Goal: Information Seeking & Learning: Learn about a topic

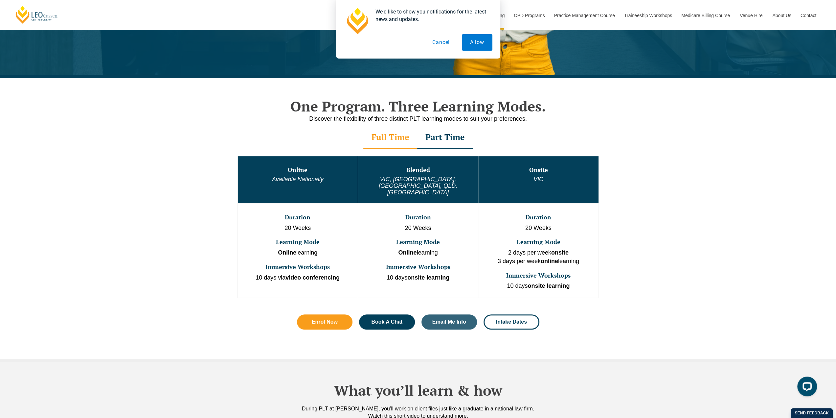
scroll to position [131, 0]
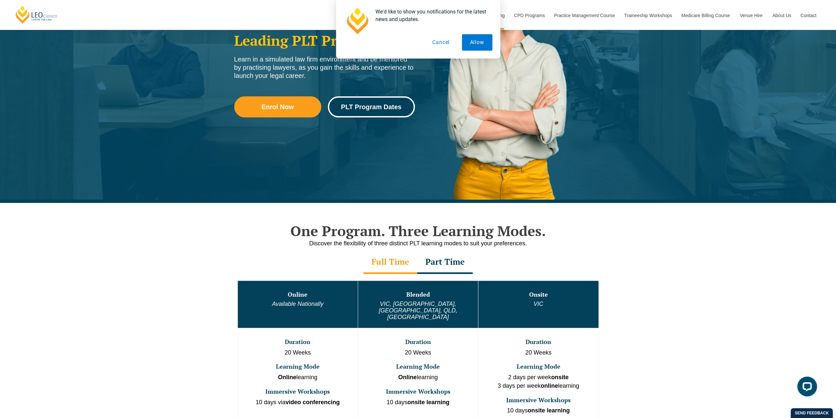
click at [390, 104] on span "PLT Program Dates" at bounding box center [371, 107] width 60 height 7
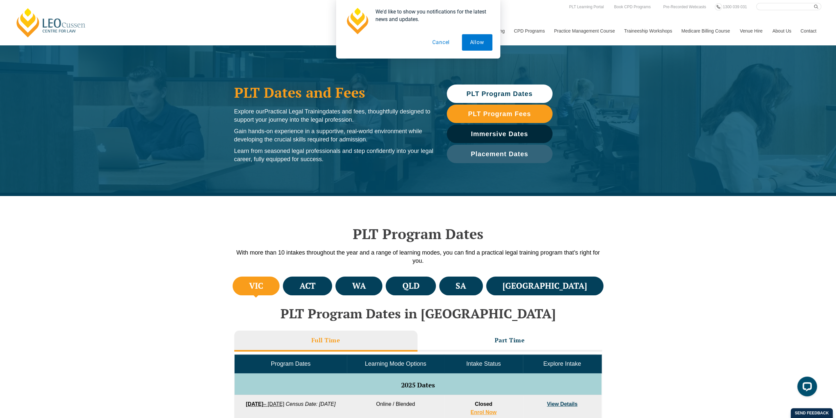
click at [436, 42] on button "Cancel" at bounding box center [441, 42] width 34 height 16
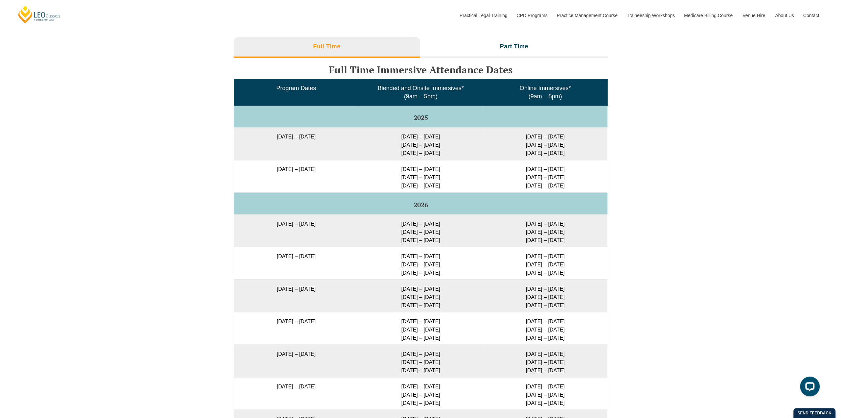
scroll to position [1052, 0]
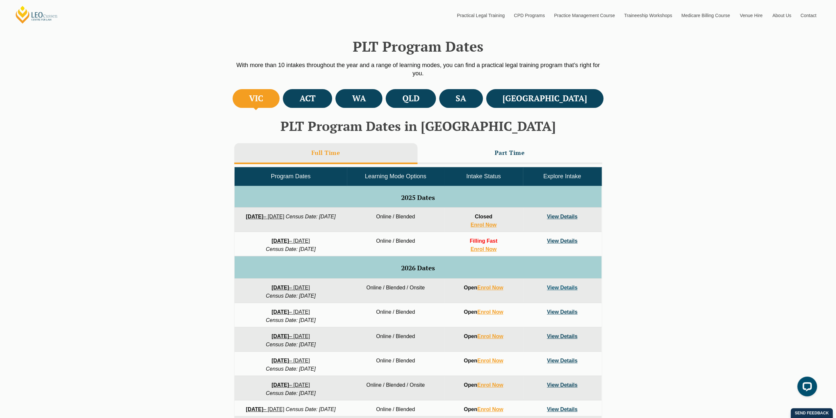
scroll to position [184, 0]
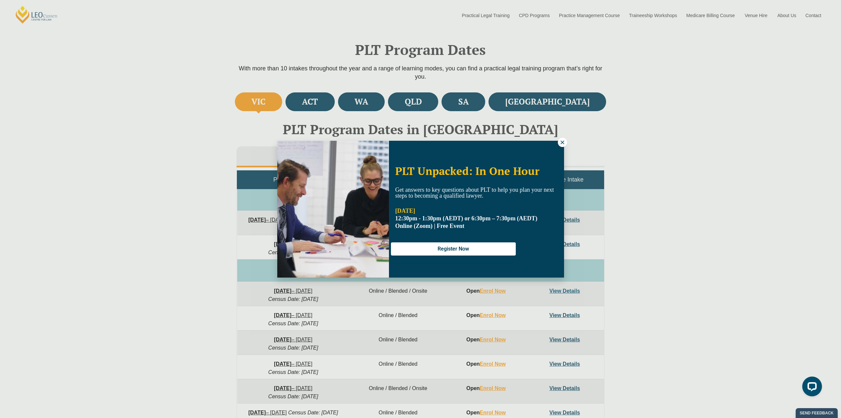
click at [562, 143] on icon at bounding box center [563, 142] width 4 height 4
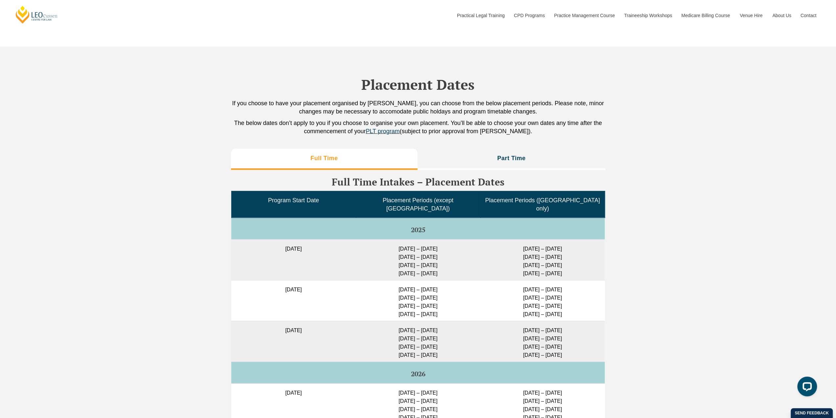
scroll to position [1564, 0]
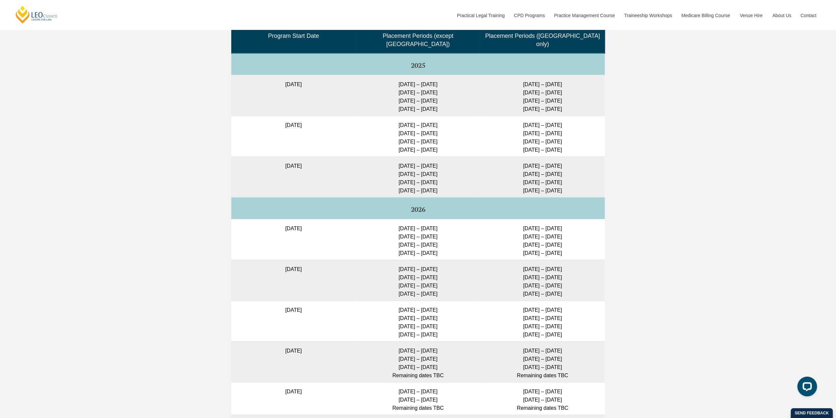
click at [664, 282] on div "Full Time Part Time Full Time Intakes – Placement Dates Program Start Date Plac…" at bounding box center [418, 234] width 836 height 507
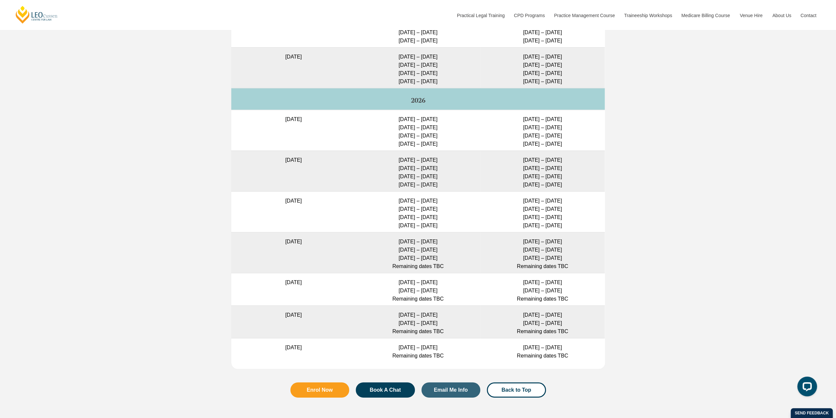
scroll to position [1794, 0]
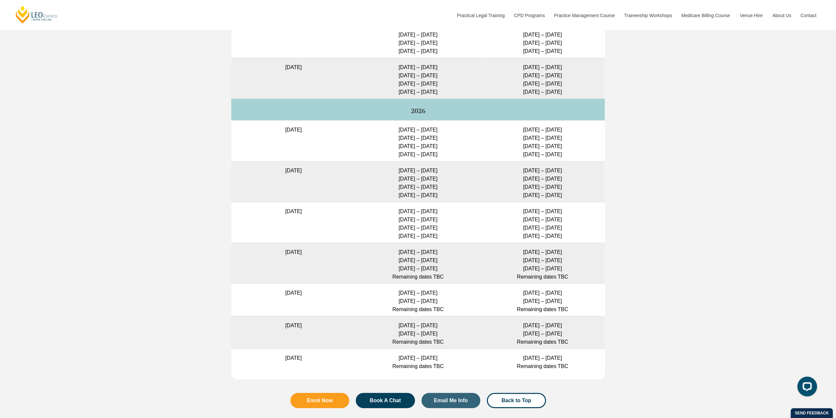
click at [656, 272] on div "Full Time Part Time Full Time Intakes – Placement Dates Program Start Date Plac…" at bounding box center [418, 135] width 836 height 507
click at [649, 239] on div "Full Time Part Time Full Time Intakes – Placement Dates Program Start Date Plac…" at bounding box center [418, 135] width 836 height 507
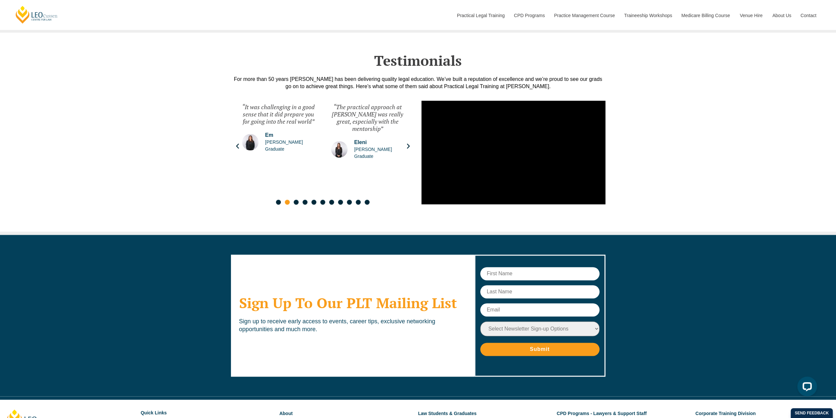
scroll to position [3402, 0]
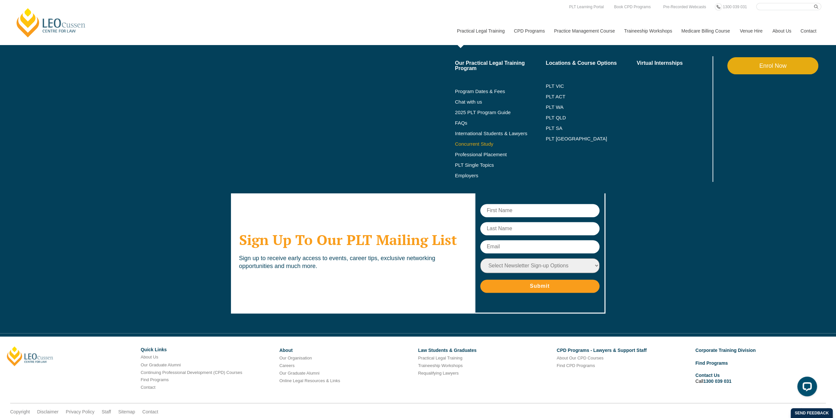
click at [482, 144] on link "Concurrent Study" at bounding box center [500, 143] width 91 height 5
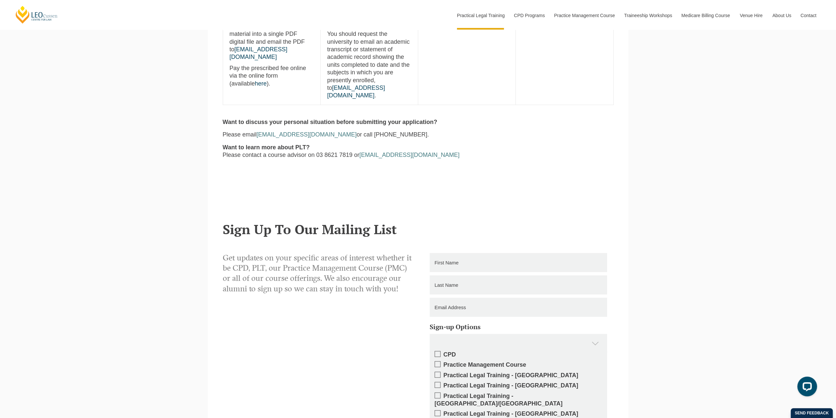
scroll to position [756, 0]
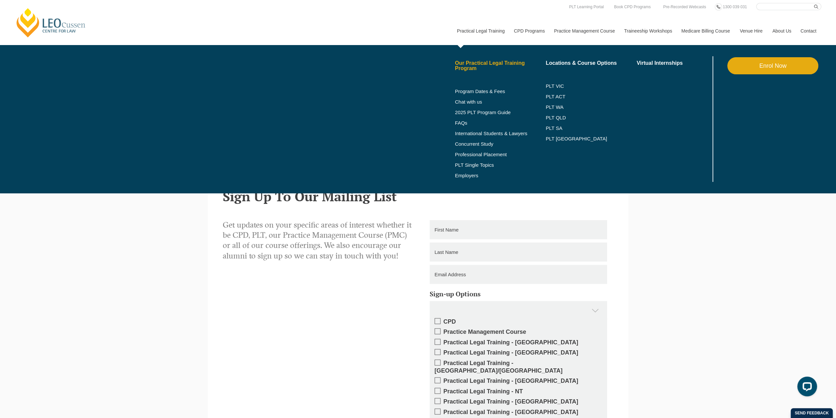
click at [474, 65] on link "Our Practical Legal Training Program" at bounding box center [500, 65] width 91 height 11
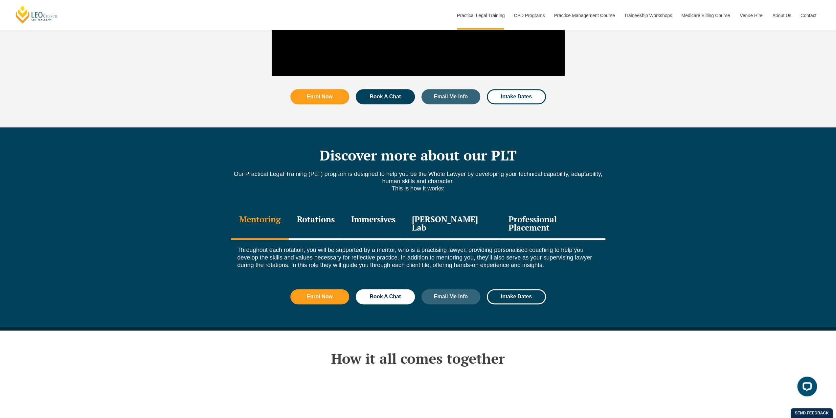
scroll to position [789, 0]
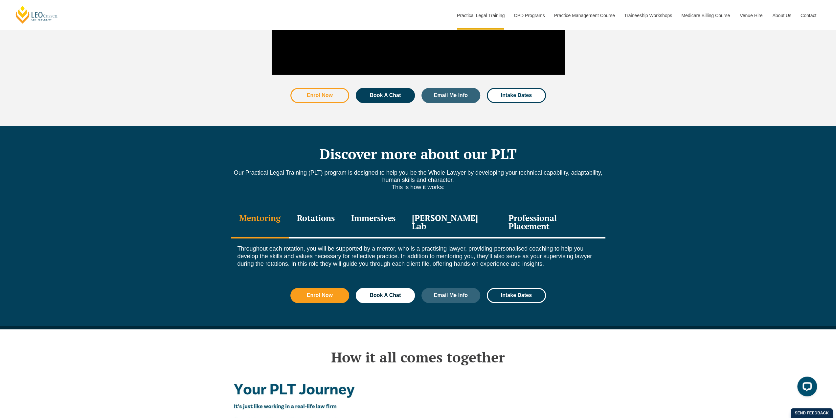
click at [317, 88] on link "Enrol Now" at bounding box center [320, 95] width 59 height 15
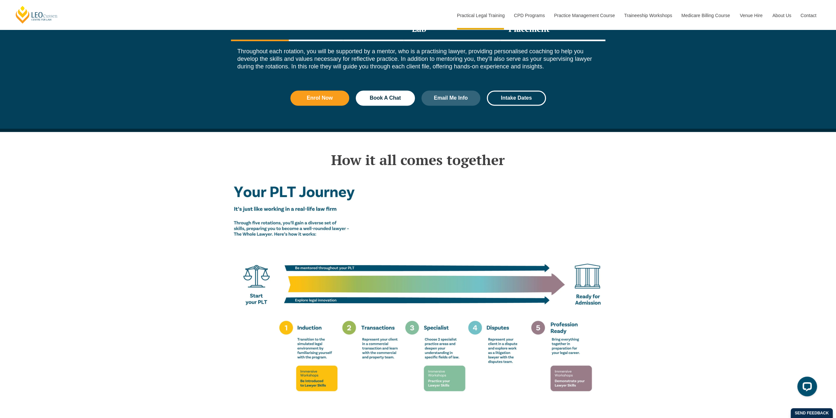
scroll to position [1052, 0]
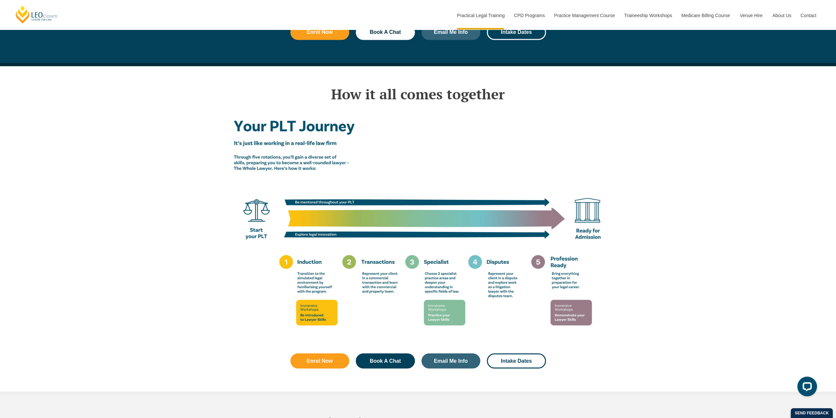
click at [656, 262] on div "How it all comes together Enrol Now Book A Chat Email Me Info Intake Dates" at bounding box center [418, 230] width 836 height 328
click at [683, 271] on div "How it all comes together Enrol Now Book A Chat Email Me Info Intake Dates" at bounding box center [418, 230] width 836 height 328
click at [649, 290] on div "How it all comes together Enrol Now Book A Chat Email Me Info Intake Dates" at bounding box center [418, 230] width 836 height 328
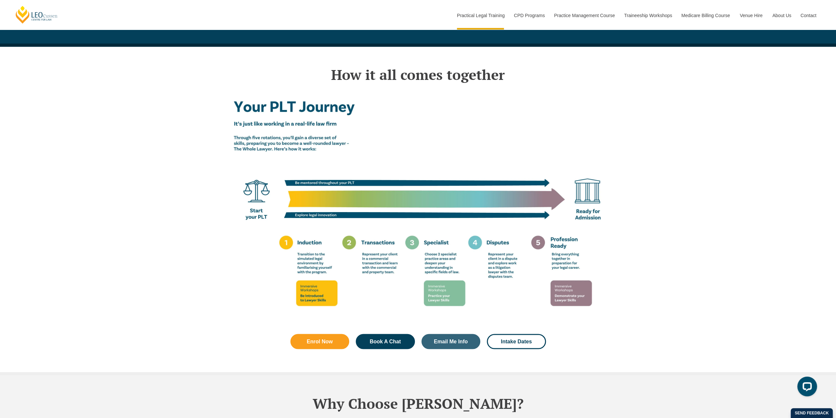
scroll to position [1085, 0]
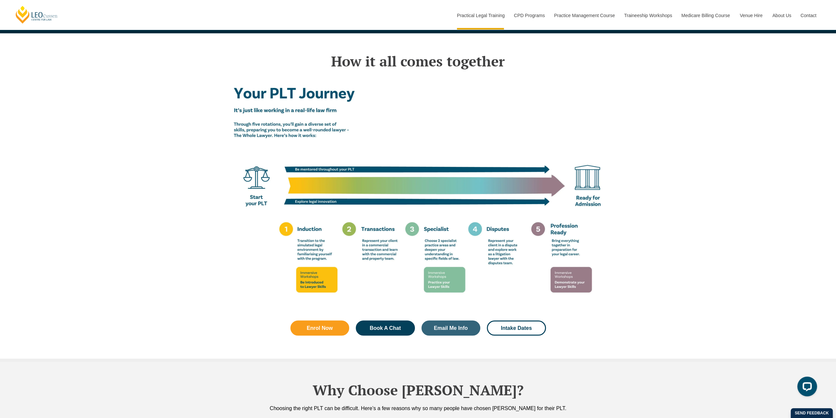
click at [626, 285] on div "How it all comes together Enrol Now Book A Chat Email Me Info Intake Dates" at bounding box center [418, 197] width 836 height 328
click at [625, 294] on div "How it all comes together Enrol Now Book A Chat Email Me Info Intake Dates" at bounding box center [418, 197] width 836 height 328
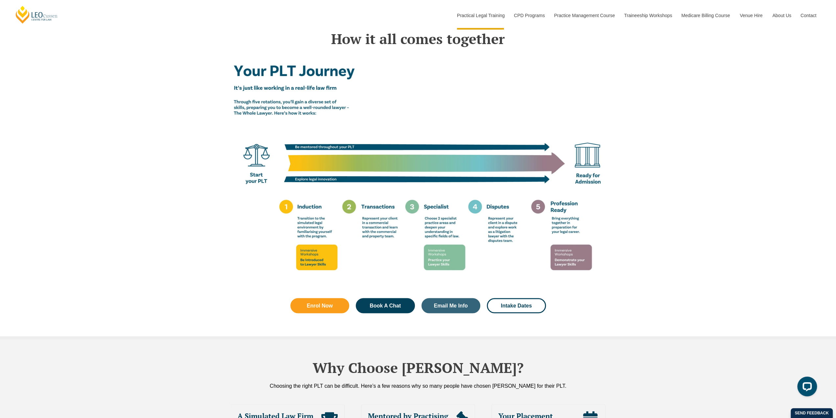
scroll to position [1117, 0]
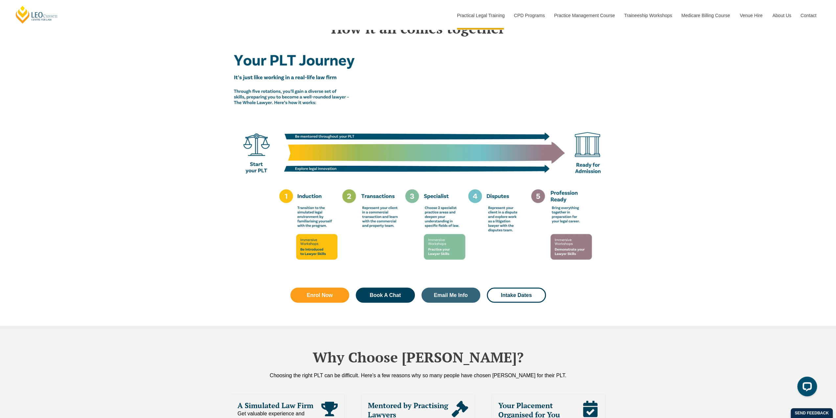
click at [643, 242] on div "How it all comes together Enrol Now Book A Chat Email Me Info Intake Dates" at bounding box center [418, 164] width 836 height 328
click at [649, 247] on div "How it all comes together Enrol Now Book A Chat Email Me Info Intake Dates" at bounding box center [418, 164] width 836 height 328
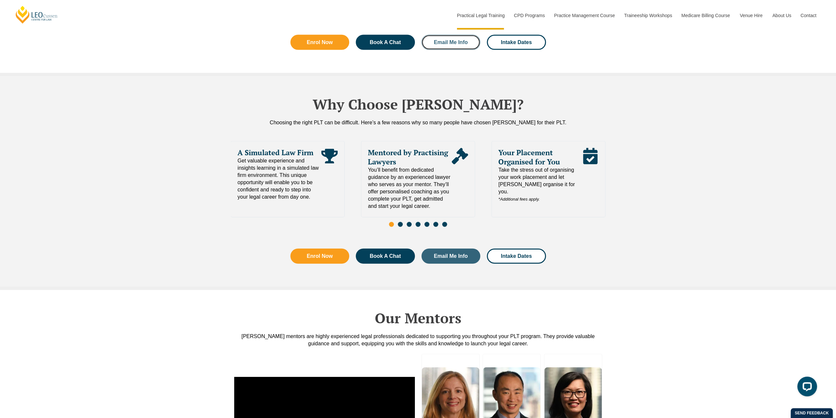
scroll to position [1380, 0]
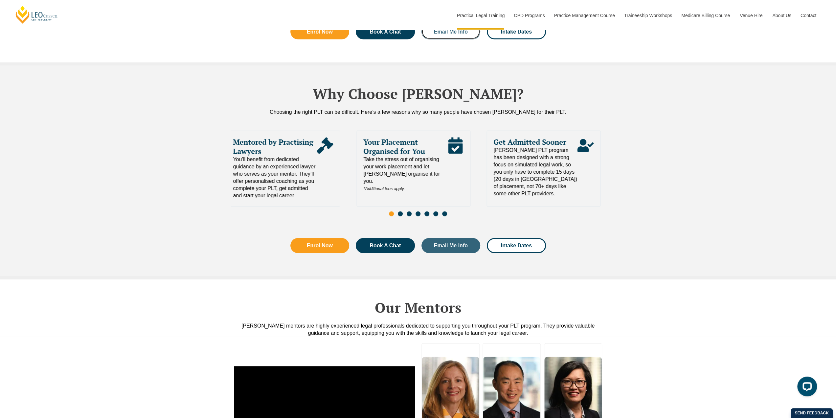
click at [369, 156] on span "Take the stress out of organising your work placement and let Leo Cussen organi…" at bounding box center [405, 174] width 84 height 36
click at [494, 152] on span "[PERSON_NAME] PLT program has been designed with a strong focus on simulated le…" at bounding box center [536, 172] width 84 height 51
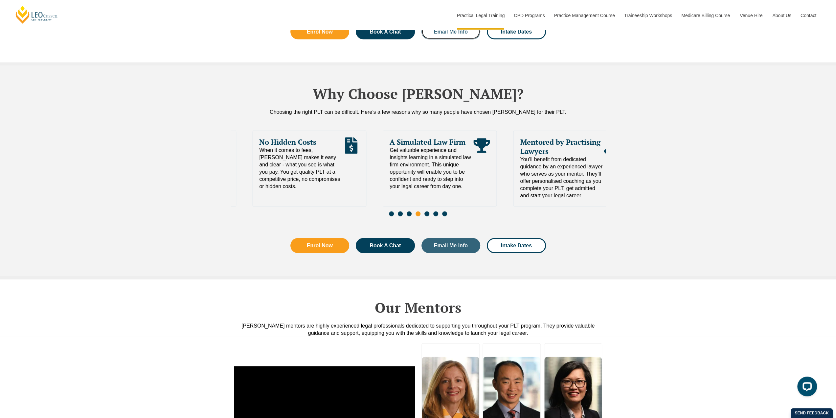
click at [128, 167] on div "Why Choose Leo Cussen? Choosing the right PLT can be difficult. Here’s a few re…" at bounding box center [418, 173] width 836 height 214
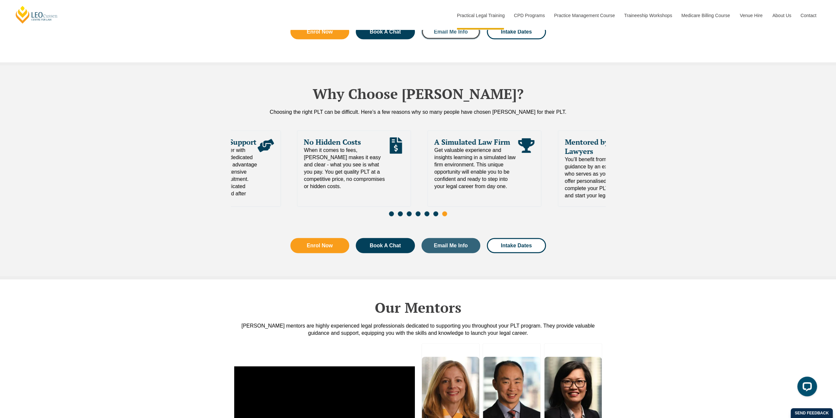
click at [411, 165] on div "No Hidden Costs When it comes to fees, Leo Cussen makes it easy and clear - wha…" at bounding box center [354, 168] width 114 height 76
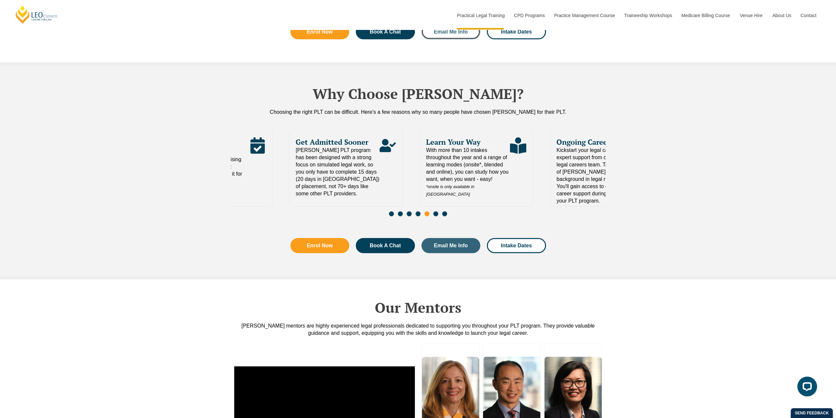
click at [570, 157] on span "Kickstart your legal career with expert support from our dedicated legal career…" at bounding box center [599, 176] width 84 height 58
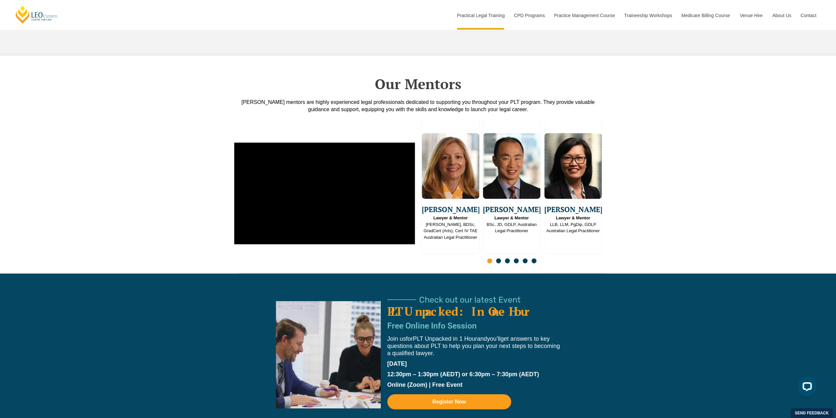
scroll to position [1643, 0]
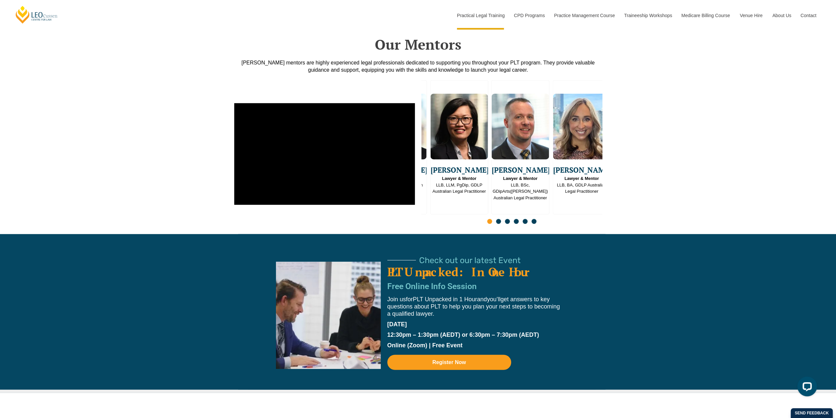
click at [432, 140] on div "Yvonne Lye Lawyer & Mentor LLB, LLM, PgDip, GDLP Australian Legal Practitioner" at bounding box center [460, 142] width 58 height 106
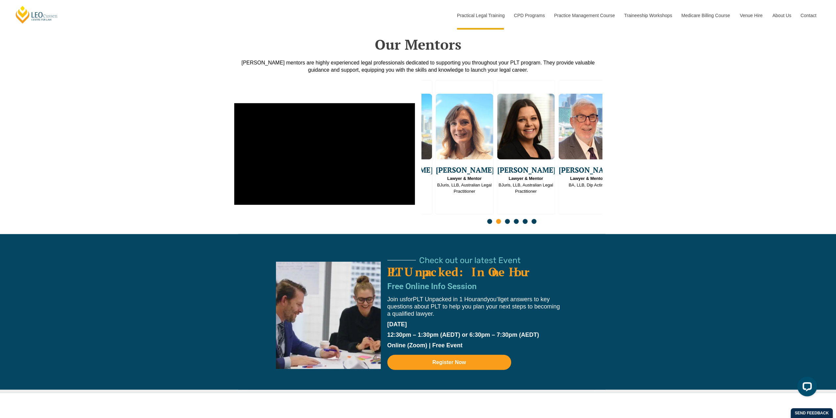
click at [415, 131] on div at bounding box center [324, 154] width 187 height 154
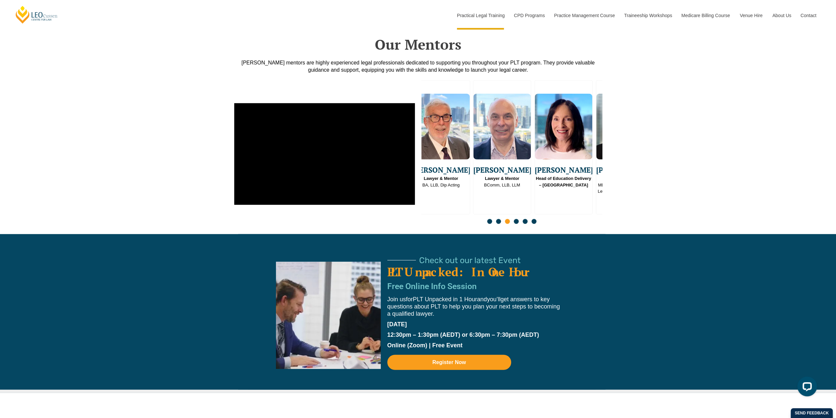
click at [440, 143] on div "David Velleley Lawyer & Mentor BA, LLB, Dip Acting" at bounding box center [441, 138] width 58 height 99
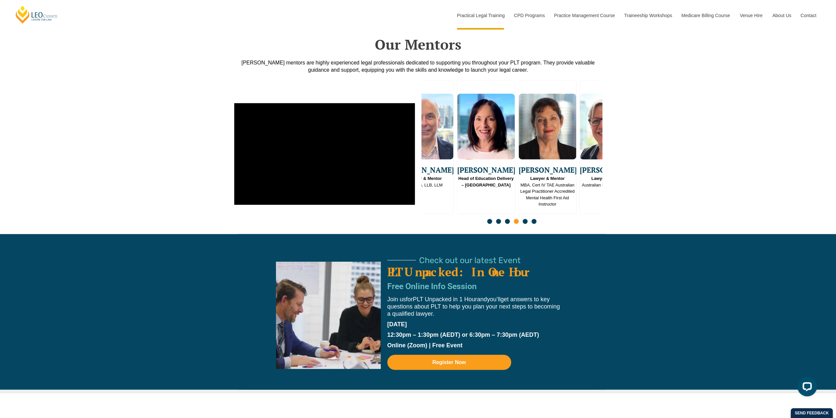
click at [519, 137] on div "Claire Humble Lawyer & Mentor MBA, Cert IV TAE Australian Legal Practitioner Ac…" at bounding box center [548, 148] width 58 height 119
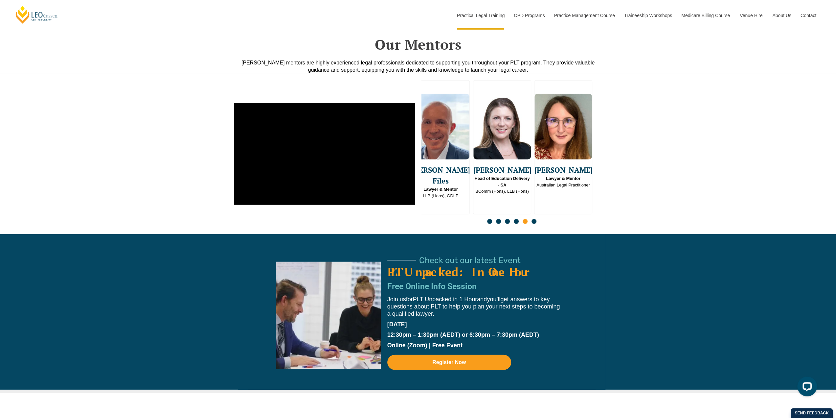
click at [485, 135] on img "15 / 16" at bounding box center [503, 127] width 58 height 66
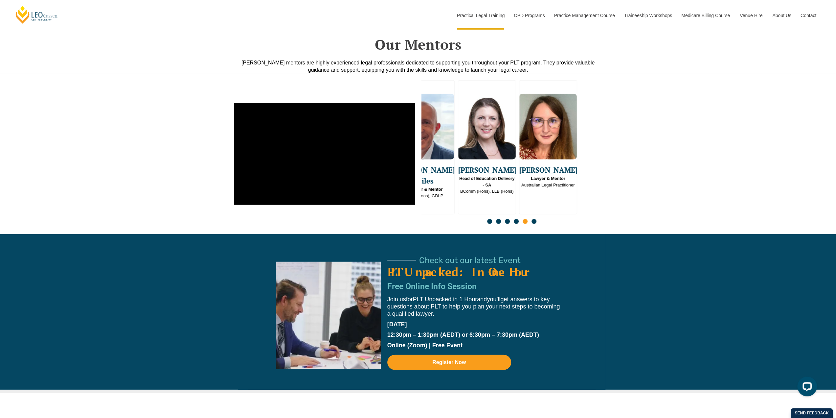
click at [456, 137] on div "Emma Ladakis Lawyer & Mentor J.D, BDSc, GradCert (Arts), Cert IV TAE Australian…" at bounding box center [512, 153] width 181 height 147
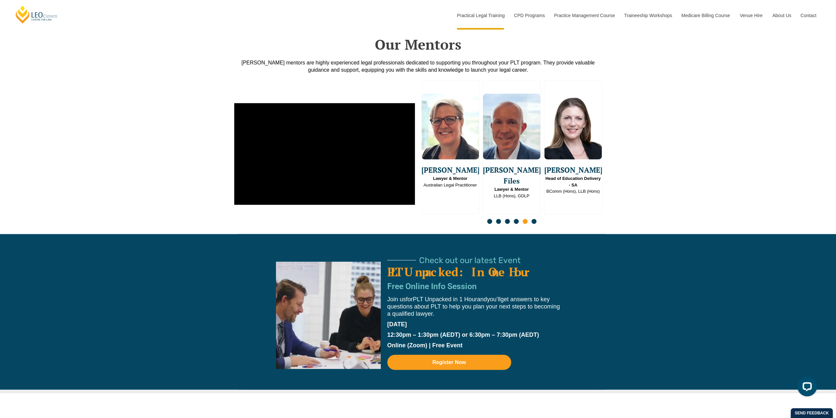
click at [425, 234] on div "Check out our latest Event PLT Unpacked: In One Hour Free Online Info Session J…" at bounding box center [421, 311] width 367 height 155
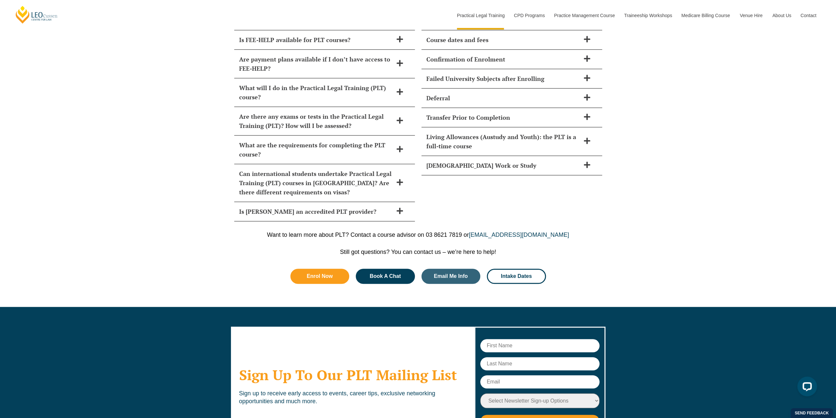
scroll to position [3005, 0]
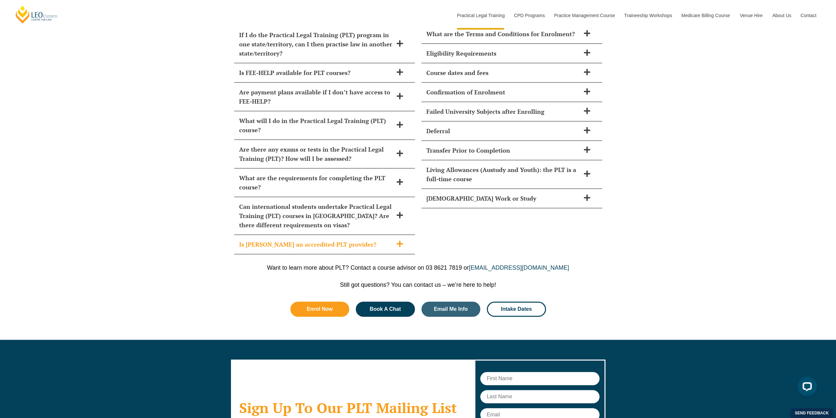
click at [398, 240] on icon at bounding box center [399, 243] width 7 height 7
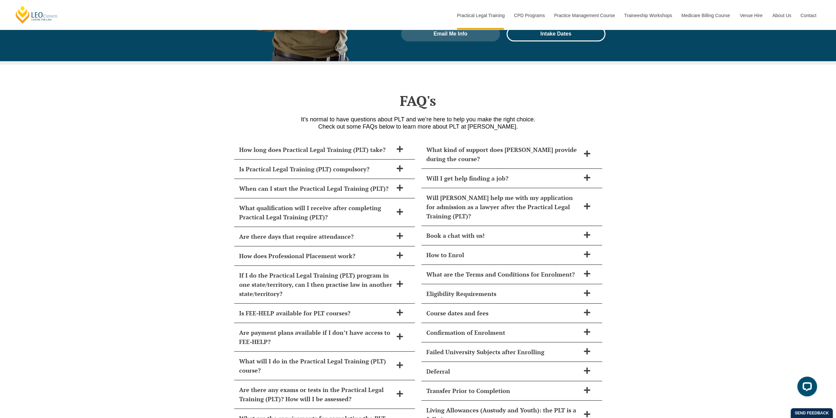
scroll to position [2775, 0]
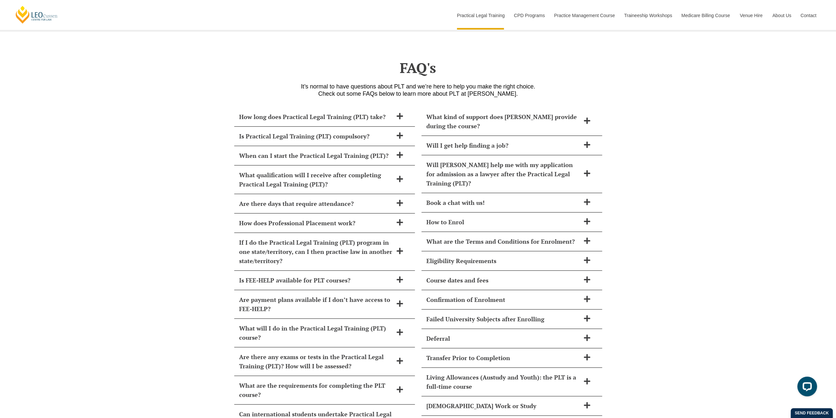
scroll to position [2808, 0]
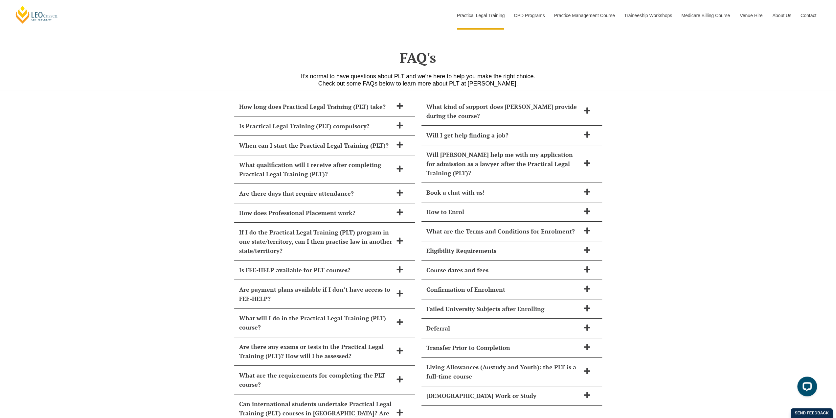
click at [329, 370] on h2 "What are the requirements for completing the PLT course?" at bounding box center [316, 379] width 154 height 18
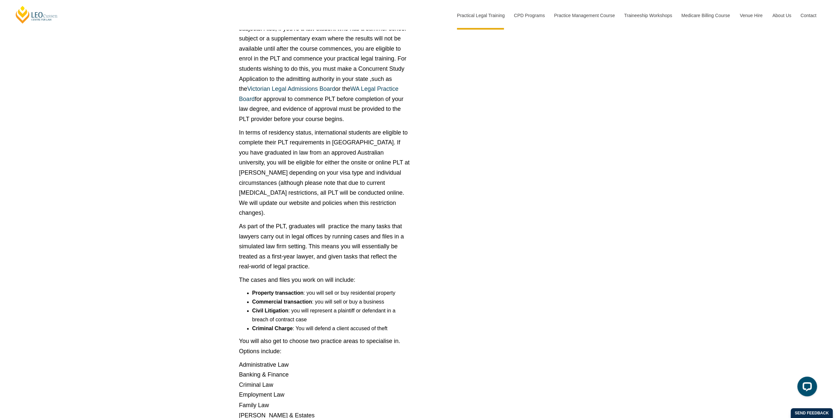
scroll to position [3432, 0]
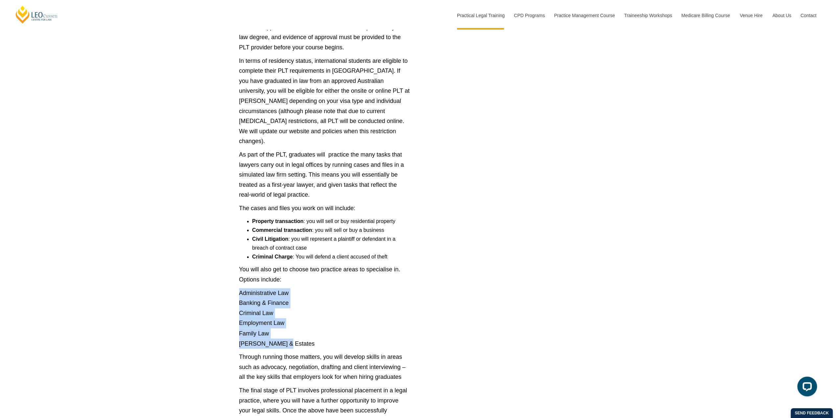
drag, startPoint x: 238, startPoint y: 250, endPoint x: 295, endPoint y: 297, distance: 73.6
click at [295, 297] on div "Practical Legal Training, known as PLT, is a course that all law graduates must…" at bounding box center [324, 144] width 181 height 748
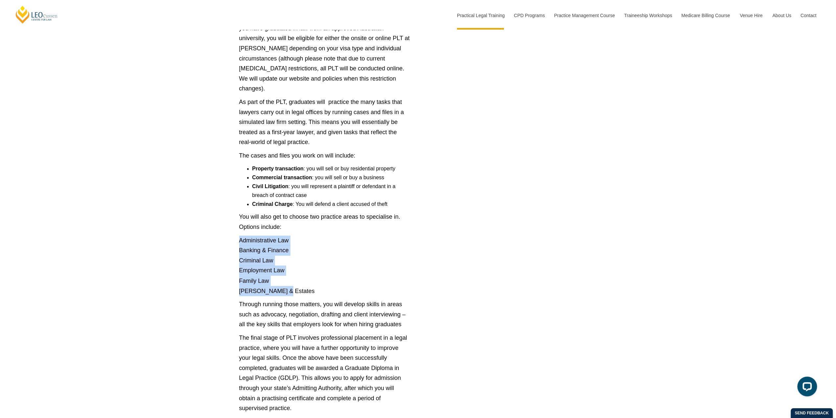
scroll to position [3564, 0]
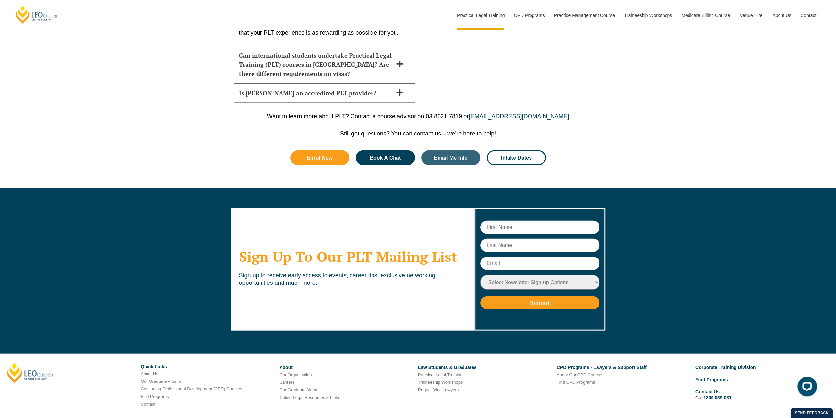
scroll to position [3907, 0]
